Goal: Task Accomplishment & Management: Complete application form

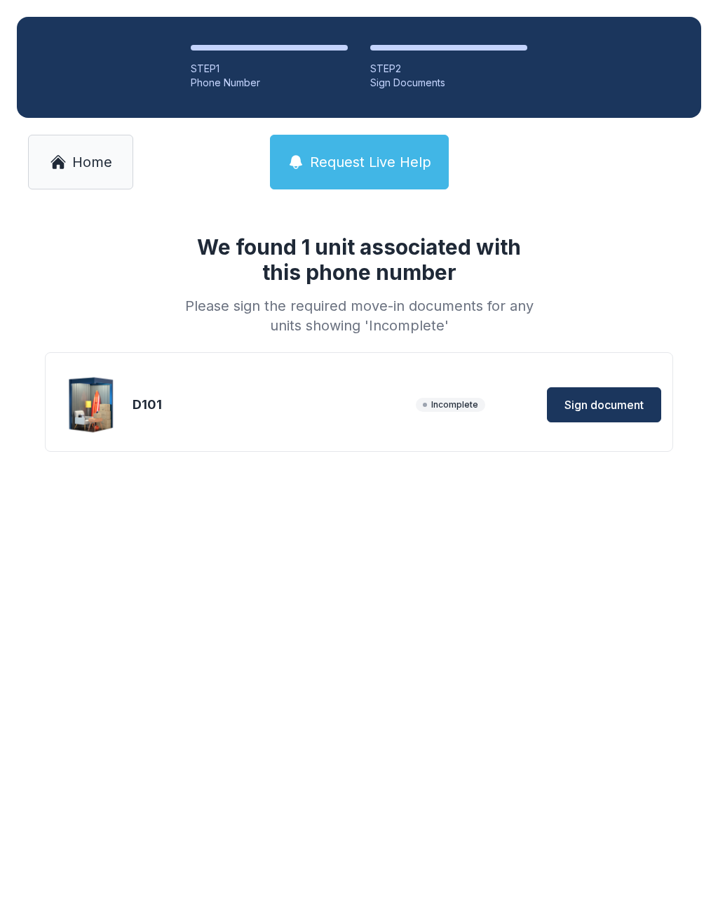
click at [619, 397] on span "Sign document" at bounding box center [604, 404] width 79 height 17
click at [595, 402] on span "Sign document" at bounding box center [604, 404] width 79 height 17
click at [647, 396] on button "Sign document" at bounding box center [604, 404] width 114 height 35
click at [68, 149] on link "Home" at bounding box center [80, 162] width 105 height 55
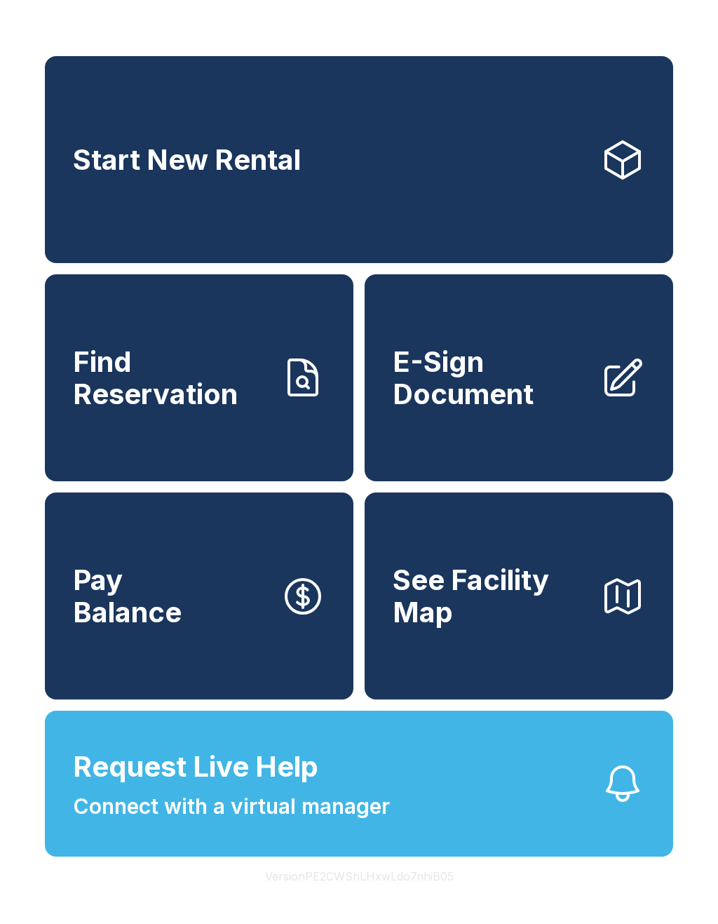
click at [440, 438] on link "E-Sign Document" at bounding box center [519, 377] width 309 height 207
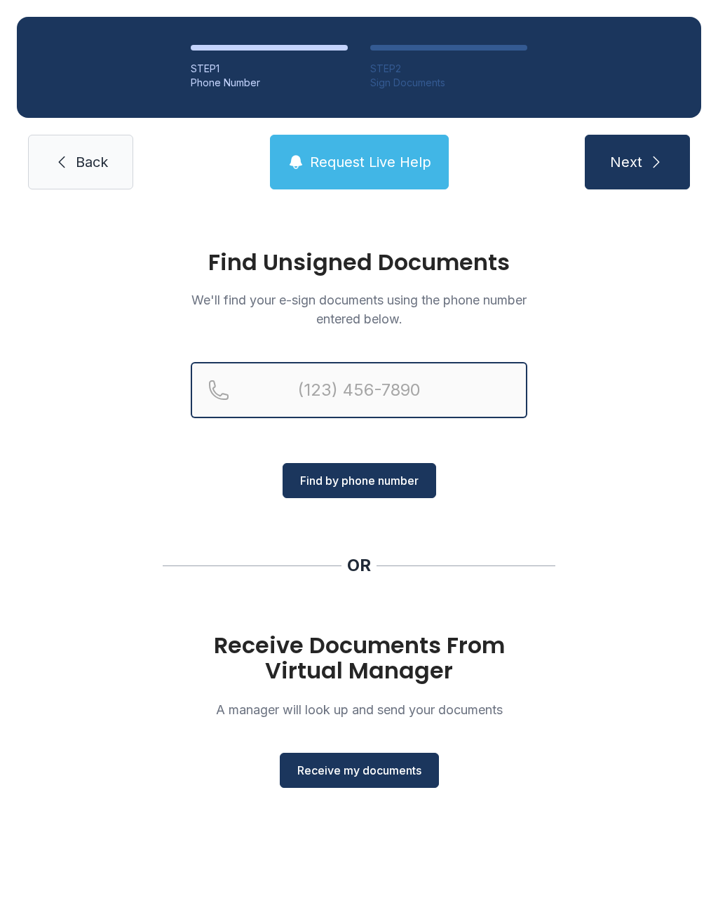
click at [295, 393] on input "Reservation phone number" at bounding box center [359, 390] width 337 height 56
type input "("
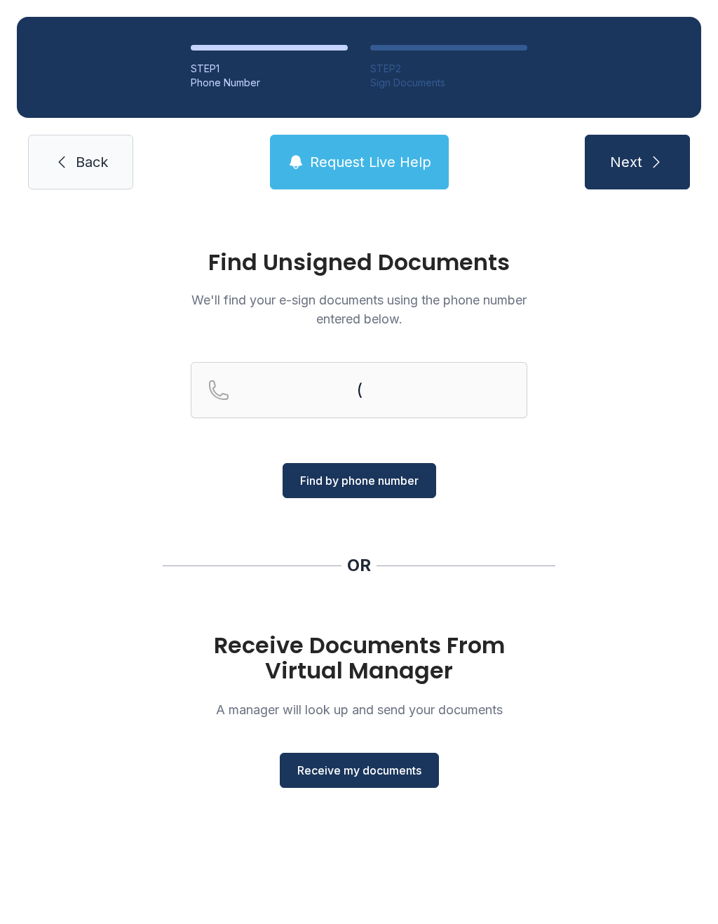
click at [60, 534] on div "Find Unsigned Documents We'll find your e-sign documents using the phone number…" at bounding box center [359, 525] width 718 height 638
click at [301, 771] on span "Receive my documents" at bounding box center [359, 770] width 124 height 17
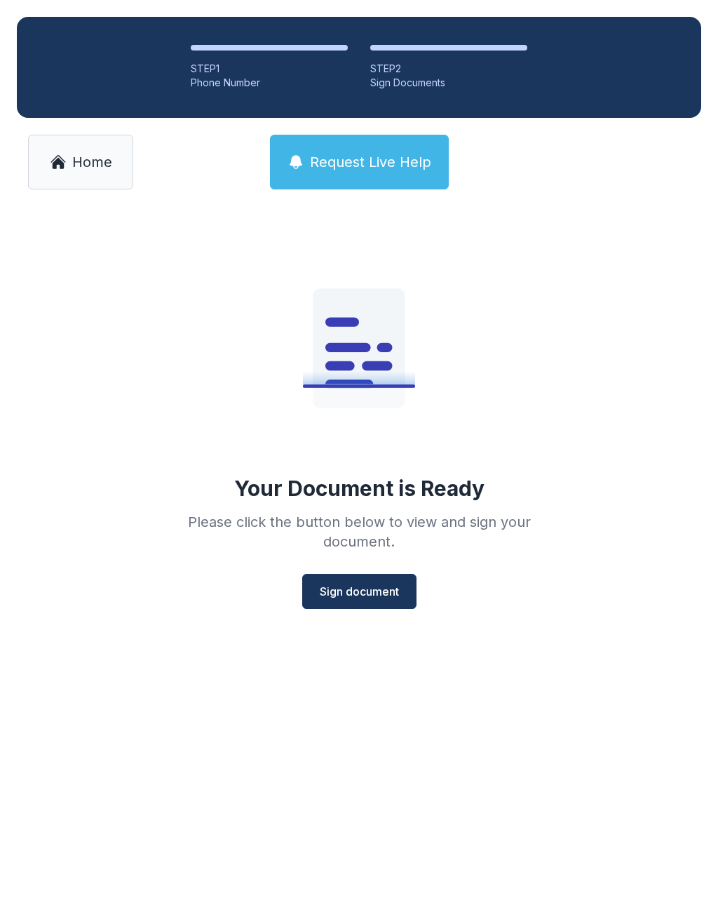
click at [393, 595] on span "Sign document" at bounding box center [359, 591] width 79 height 17
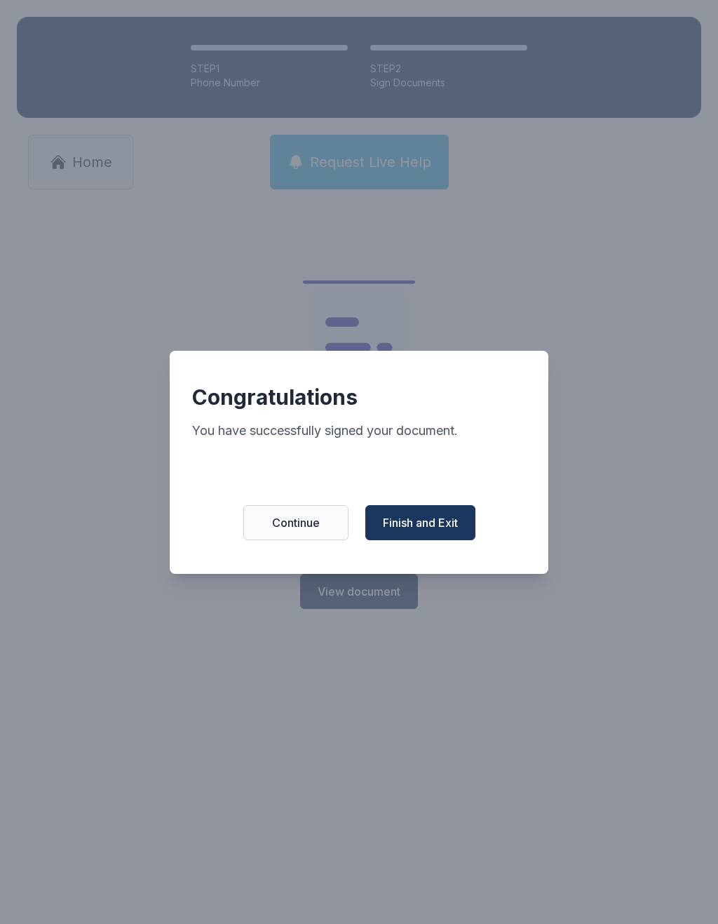
click at [468, 532] on button "Finish and Exit" at bounding box center [420, 522] width 110 height 35
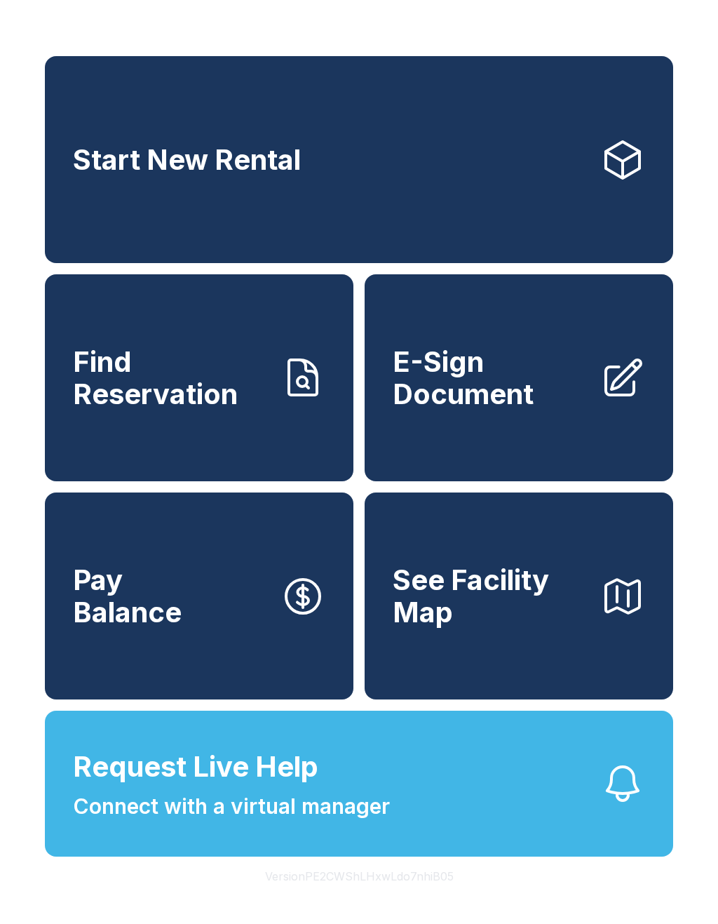
click at [483, 398] on span "E-Sign Document" at bounding box center [491, 378] width 196 height 64
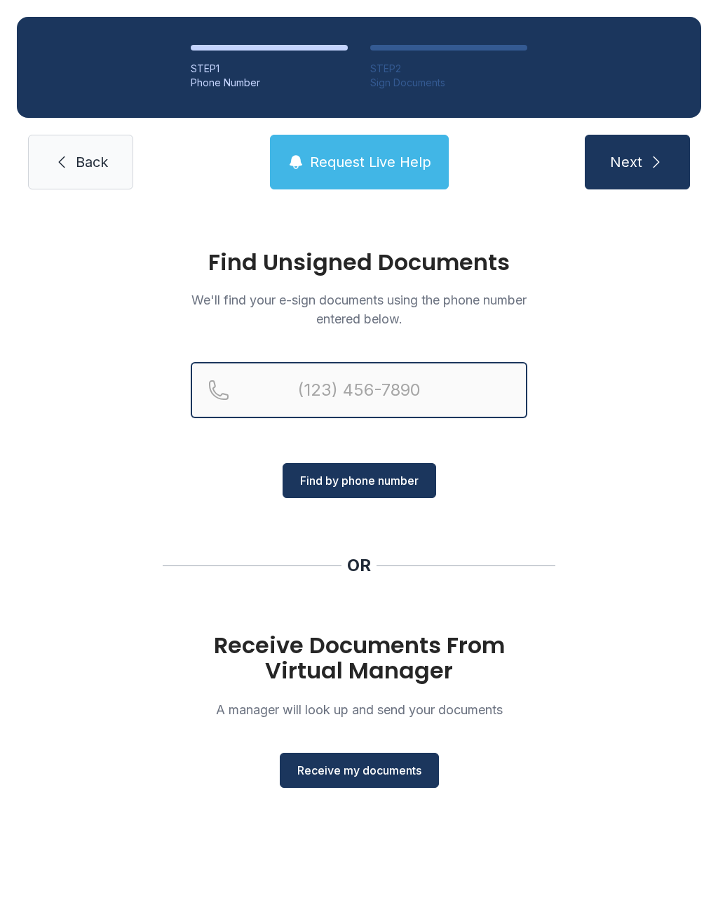
click at [241, 393] on input "Reservation phone number" at bounding box center [359, 390] width 337 height 56
type input "("
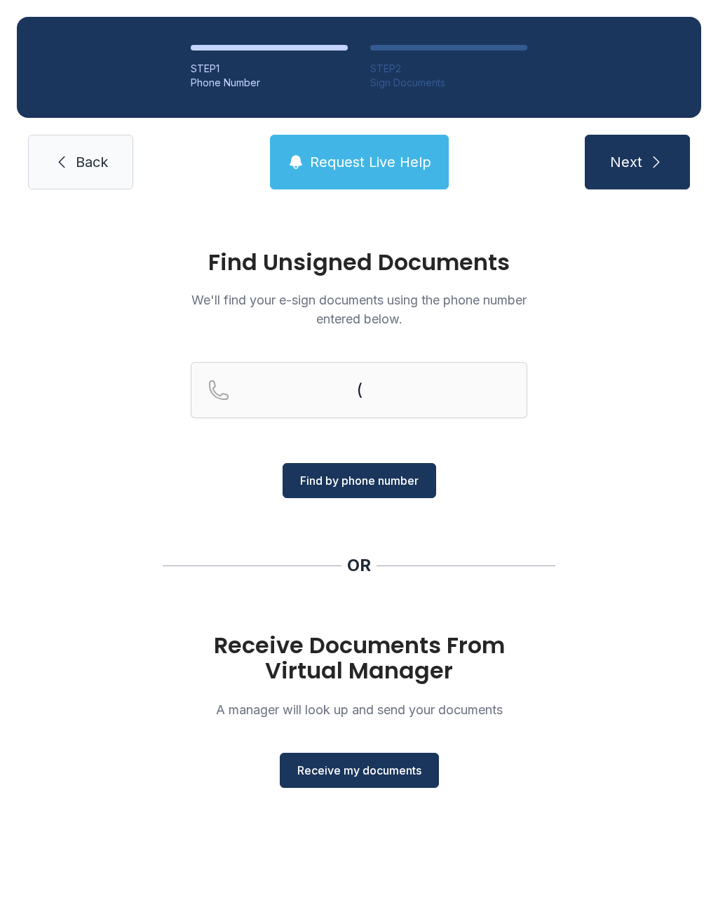
click at [436, 652] on h1 "Receive Documents From Virtual Manager" at bounding box center [359, 658] width 337 height 50
click at [353, 776] on span "Receive my documents" at bounding box center [359, 770] width 124 height 17
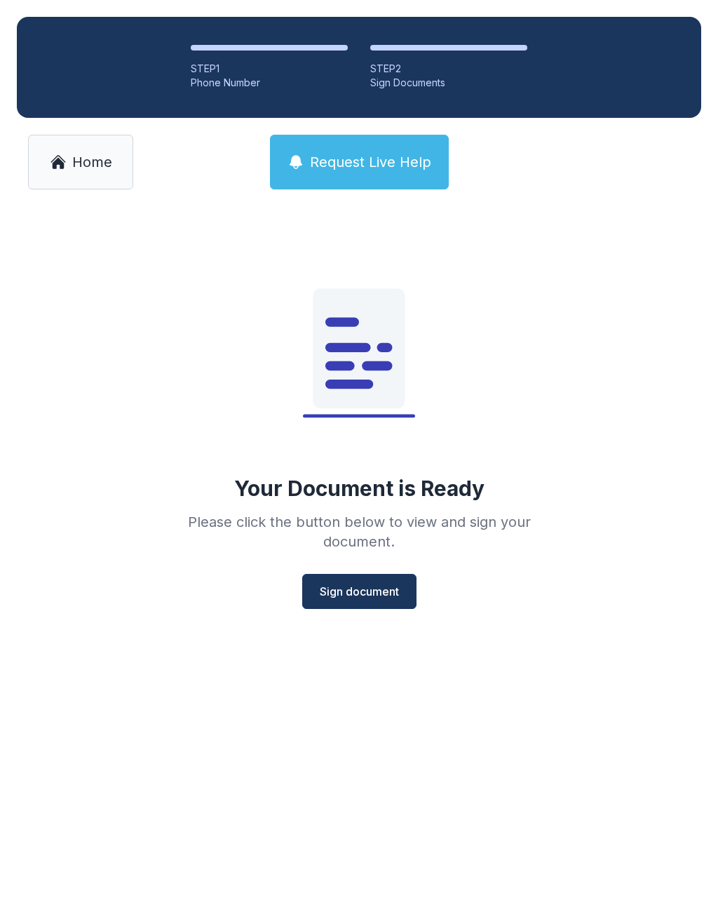
click at [375, 603] on button "Sign document" at bounding box center [359, 591] width 114 height 35
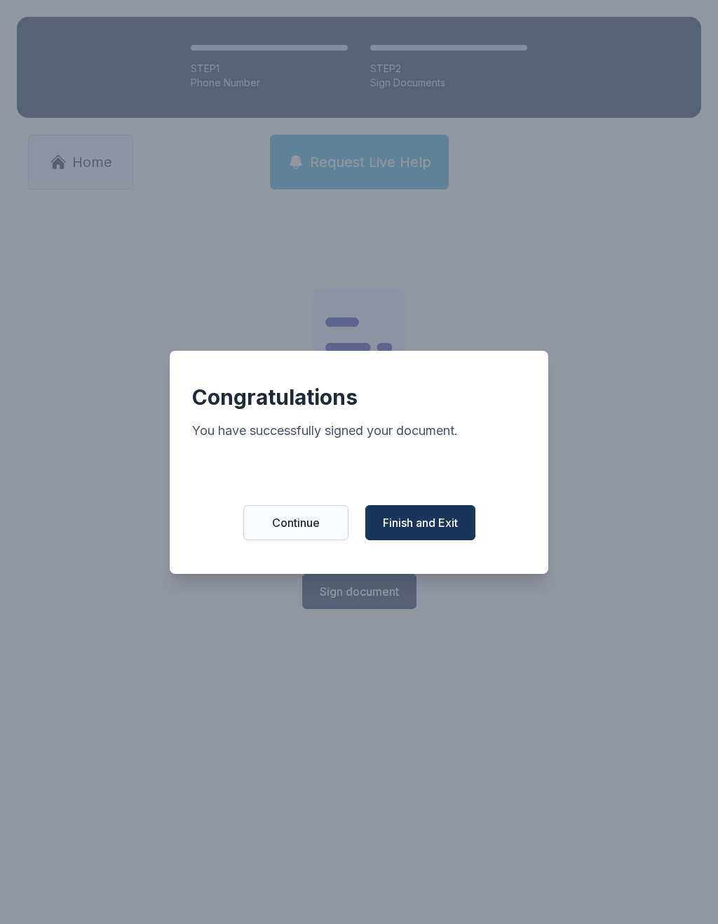
click at [440, 531] on span "Finish and Exit" at bounding box center [420, 522] width 75 height 17
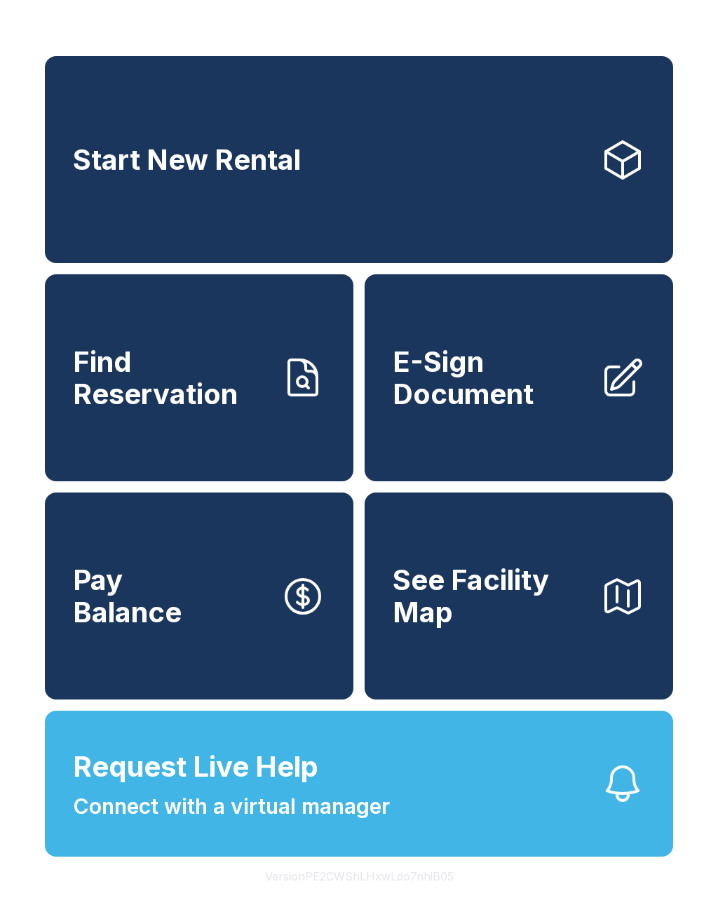
click at [486, 403] on span "E-Sign Document" at bounding box center [491, 378] width 196 height 64
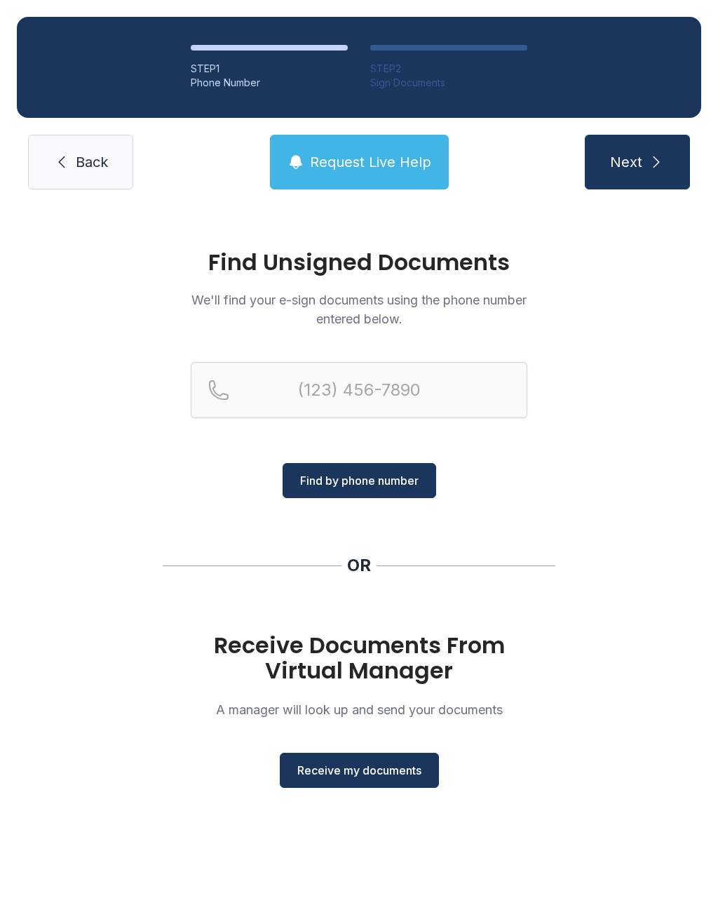
click at [391, 763] on span "Receive my documents" at bounding box center [359, 770] width 124 height 17
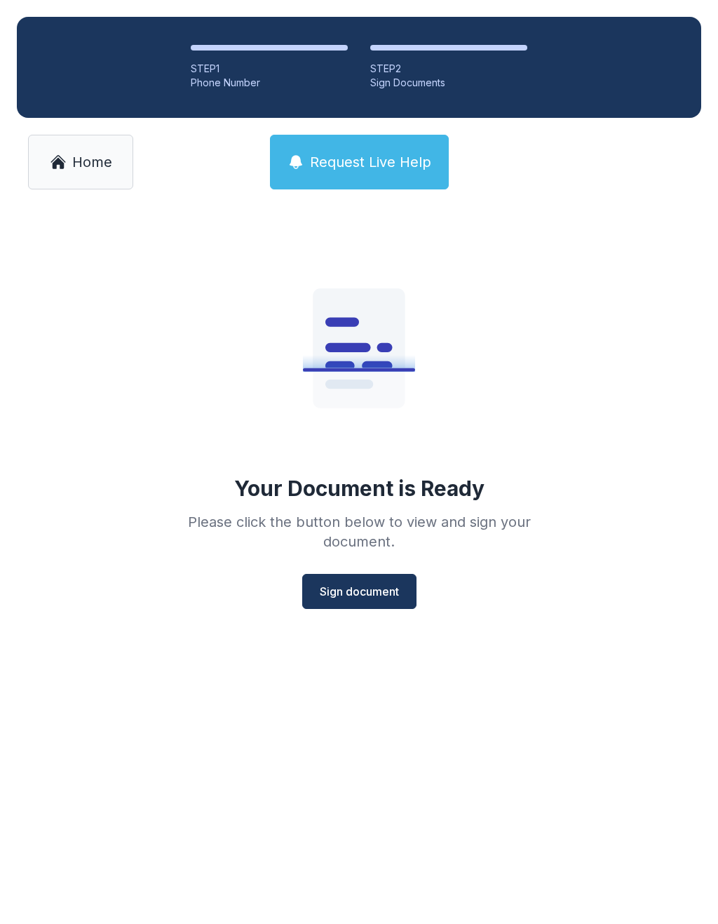
click at [367, 586] on span "Sign document" at bounding box center [359, 591] width 79 height 17
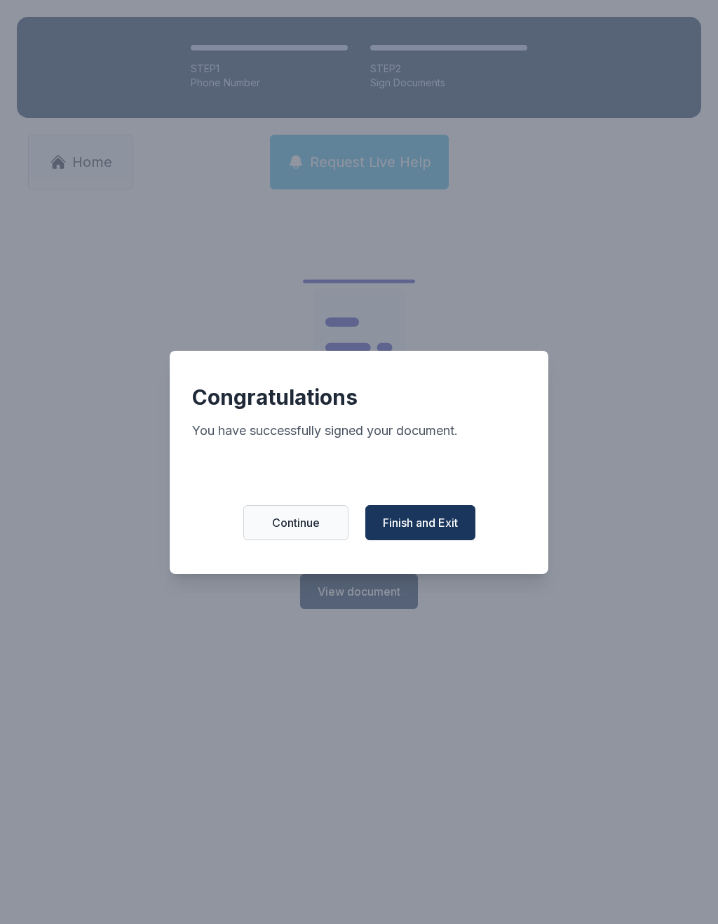
click at [443, 530] on span "Finish and Exit" at bounding box center [420, 522] width 75 height 17
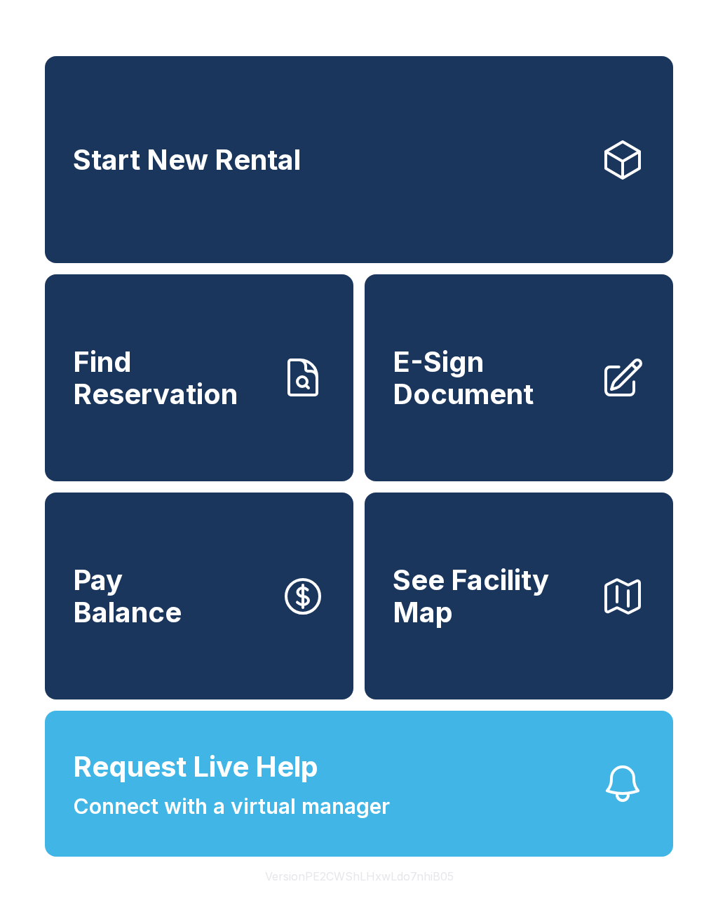
click at [434, 403] on span "E-Sign Document" at bounding box center [491, 378] width 196 height 64
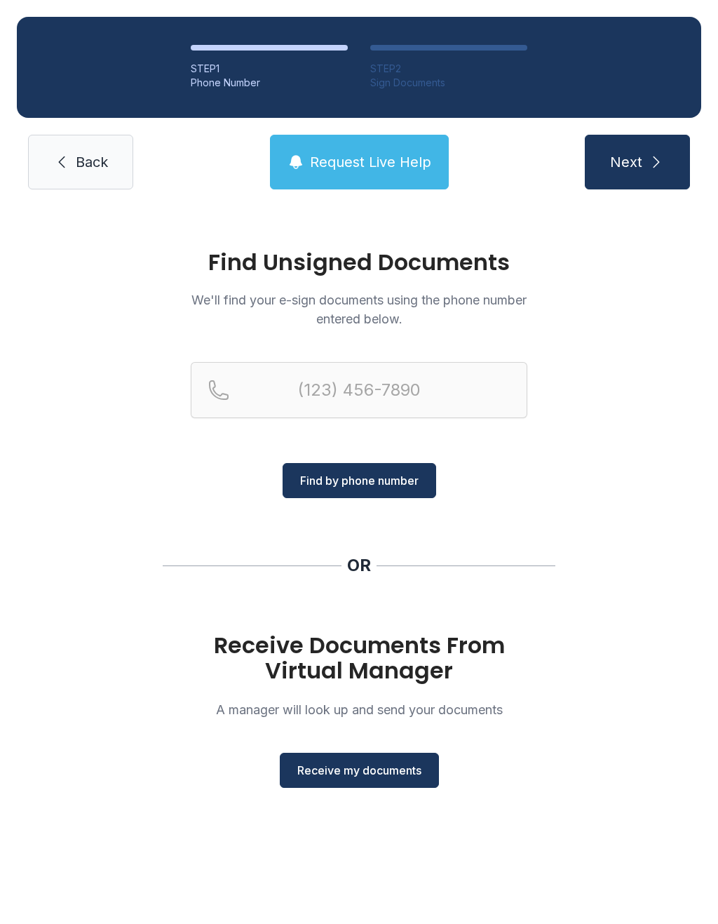
click at [373, 774] on span "Receive my documents" at bounding box center [359, 770] width 124 height 17
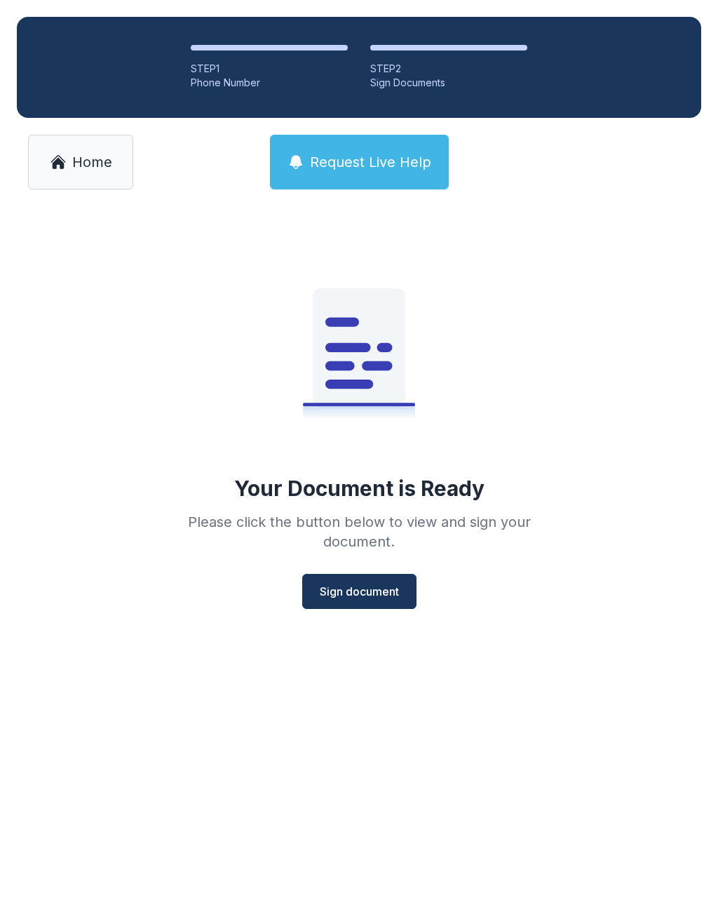
click at [328, 583] on span "Sign document" at bounding box center [359, 591] width 79 height 17
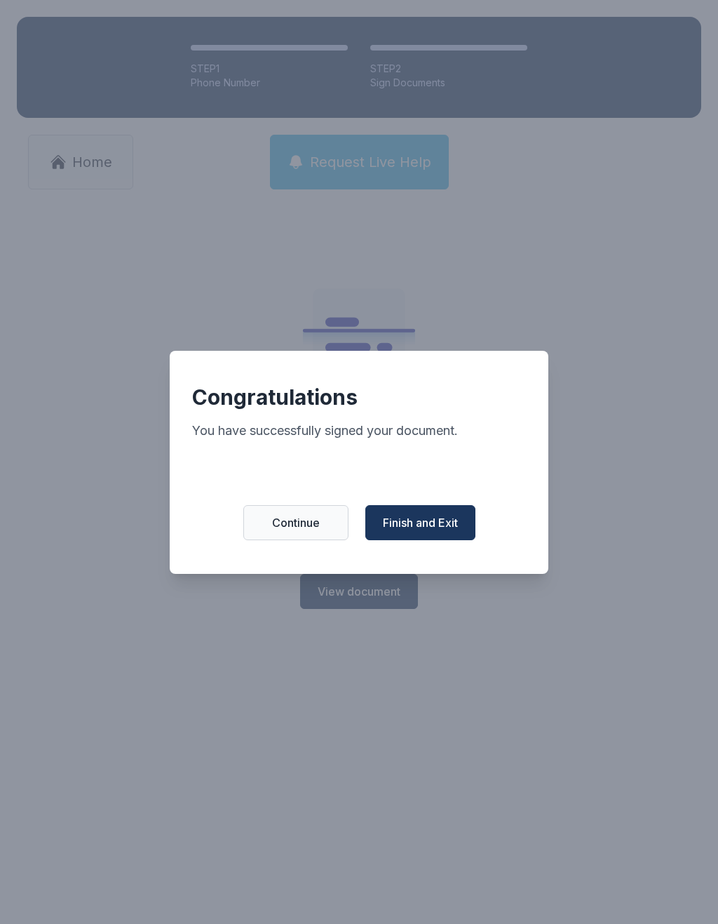
click at [427, 528] on span "Finish and Exit" at bounding box center [420, 522] width 75 height 17
